Goal: Task Accomplishment & Management: Manage account settings

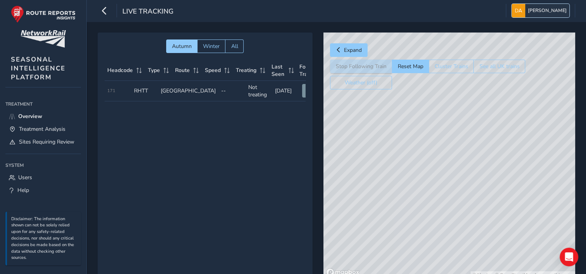
click at [543, 10] on span "[PERSON_NAME]" at bounding box center [547, 11] width 39 height 14
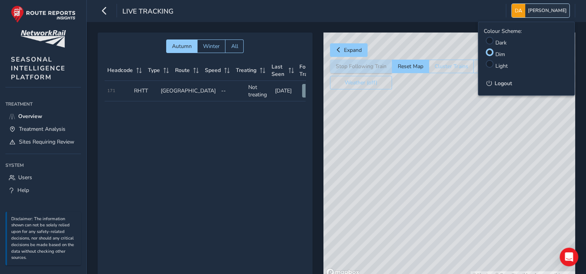
click at [541, 15] on span "[PERSON_NAME]" at bounding box center [547, 11] width 39 height 14
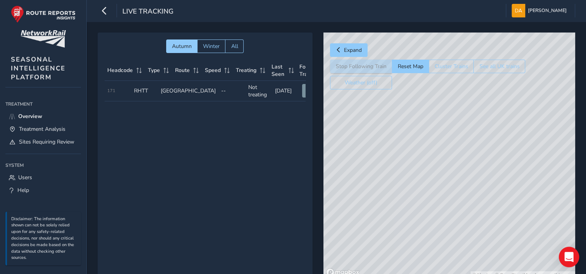
click at [560, 254] on div "Open Intercom Messenger" at bounding box center [568, 257] width 21 height 21
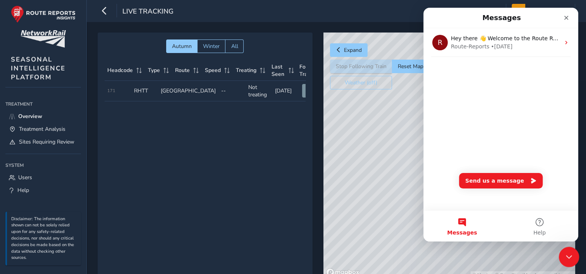
click at [564, 253] on icon "Close Intercom Messenger" at bounding box center [567, 255] width 9 height 9
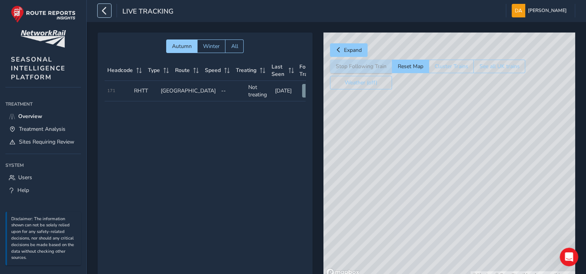
click at [104, 11] on icon "button" at bounding box center [104, 11] width 8 height 14
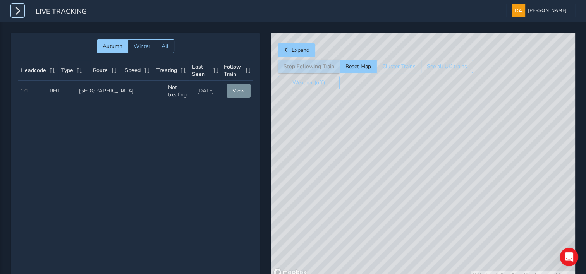
click at [15, 17] on icon "button" at bounding box center [18, 11] width 8 height 14
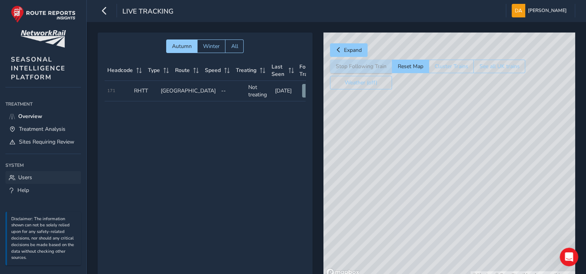
click at [23, 175] on span "Users" at bounding box center [25, 177] width 14 height 7
